Goal: Task Accomplishment & Management: Manage files

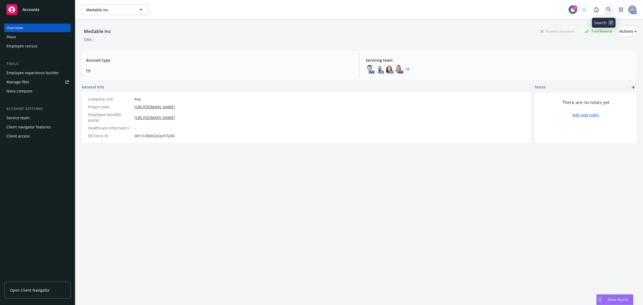
click at [606, 12] on icon at bounding box center [608, 9] width 5 height 5
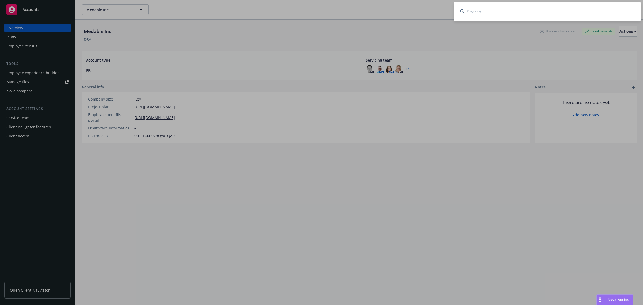
click at [594, 12] on input at bounding box center [546, 11] width 187 height 19
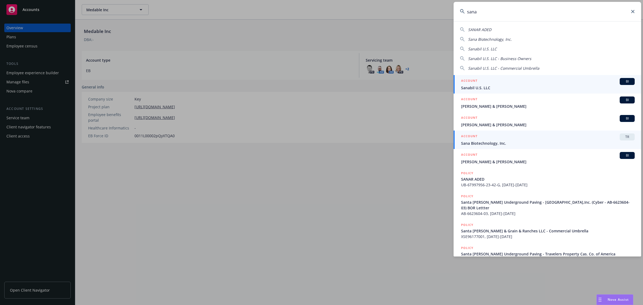
type input "sana"
click at [506, 140] on div "ACCOUNT TR" at bounding box center [548, 136] width 174 height 7
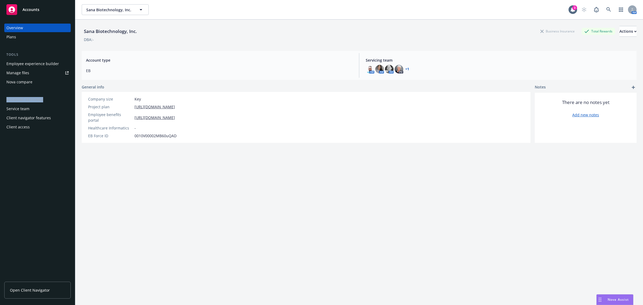
drag, startPoint x: 44, startPoint y: 98, endPoint x: 46, endPoint y: 107, distance: 9.2
click at [46, 107] on div "Overview Plans Tools Employee experience builder Manage files Nova compare Acco…" at bounding box center [37, 78] width 66 height 108
click at [58, 193] on div "Overview Plans Tools Employee experience builder Manage files Nova compare Acco…" at bounding box center [37, 161] width 75 height 288
click at [44, 59] on div "Employee experience builder" at bounding box center [32, 63] width 52 height 9
click at [25, 70] on div "Manage files" at bounding box center [17, 73] width 23 height 9
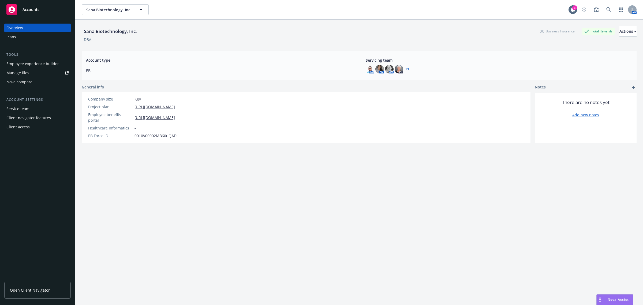
click at [173, 237] on div "Sana Biotechnology, Inc. Business Insurance Total Rewards Actions DBA: - Accoun…" at bounding box center [359, 169] width 555 height 298
drag, startPoint x: 203, startPoint y: 221, endPoint x: 197, endPoint y: 204, distance: 17.9
click at [203, 221] on div "Sana Biotechnology, Inc. Business Insurance Total Rewards Actions DBA: - Accoun…" at bounding box center [359, 169] width 555 height 298
click at [217, 205] on div "Sana Biotechnology, Inc. Business Insurance Total Rewards Actions DBA: - Accoun…" at bounding box center [359, 169] width 555 height 298
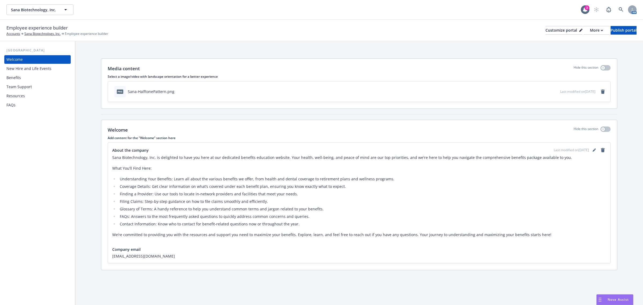
click at [23, 81] on div "Benefits" at bounding box center [37, 77] width 62 height 9
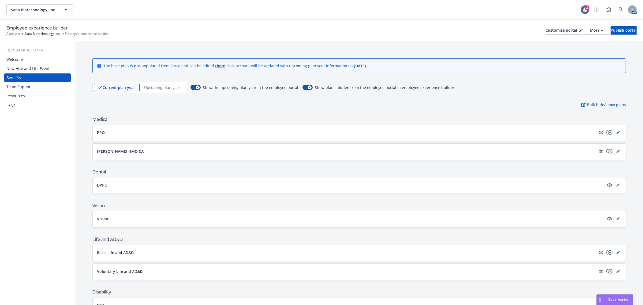
click at [25, 86] on div "Team Support" at bounding box center [18, 86] width 25 height 9
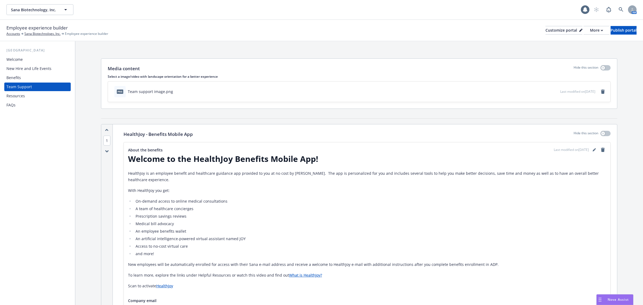
click at [21, 92] on div "Resources" at bounding box center [15, 96] width 18 height 9
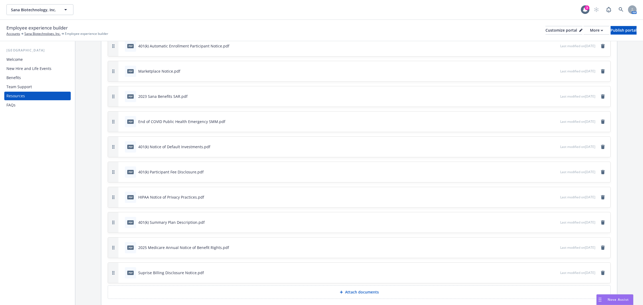
scroll to position [368, 0]
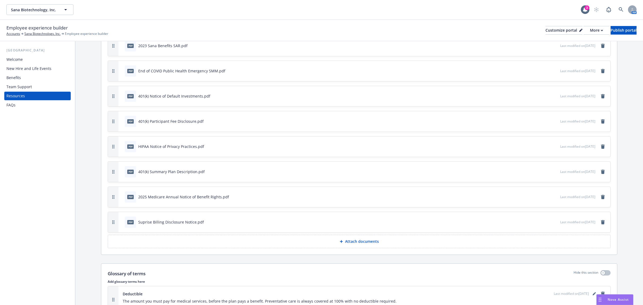
click at [363, 244] on p "Attach documents" at bounding box center [362, 241] width 34 height 5
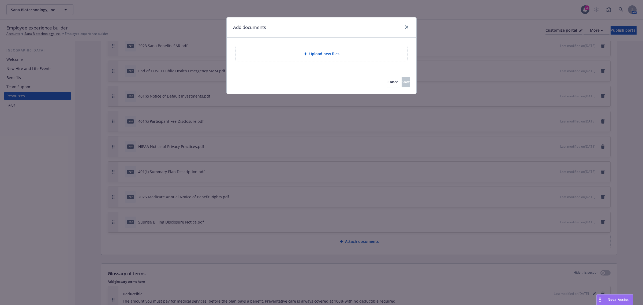
click at [326, 59] on div "Upload new files" at bounding box center [321, 53] width 172 height 15
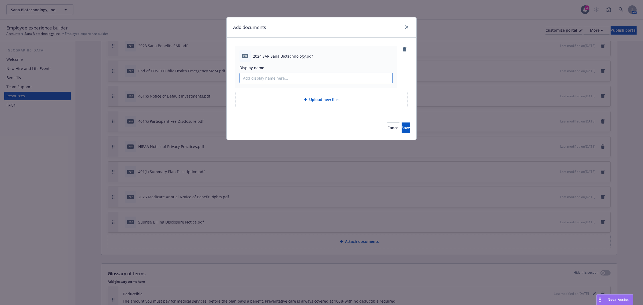
click at [273, 78] on input "Display name" at bounding box center [316, 78] width 153 height 10
click at [243, 130] on div "Cancel Save" at bounding box center [321, 127] width 177 height 11
click at [408, 28] on link "close" at bounding box center [406, 27] width 6 height 6
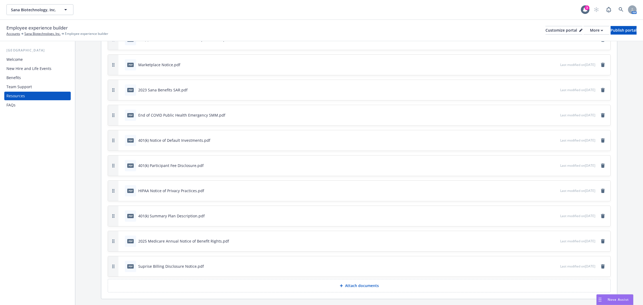
scroll to position [301, 0]
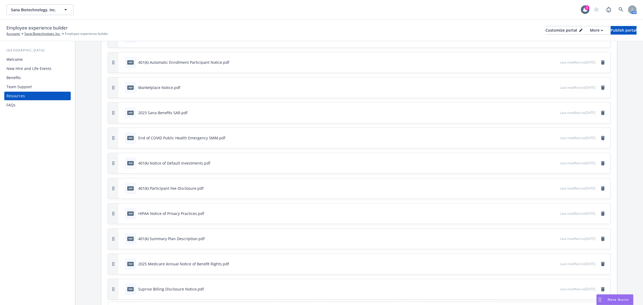
click at [26, 76] on div "Benefits" at bounding box center [37, 77] width 62 height 9
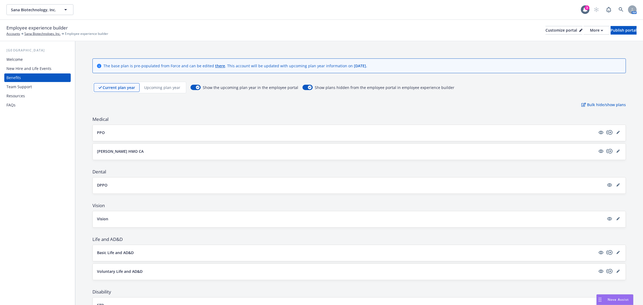
click at [19, 58] on div "Welcome" at bounding box center [14, 59] width 16 height 9
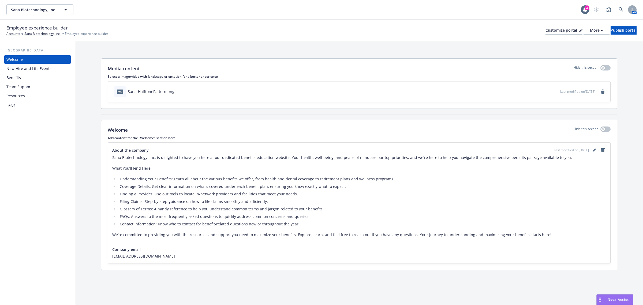
click at [17, 64] on div "New Hire and Life Events" at bounding box center [28, 68] width 45 height 9
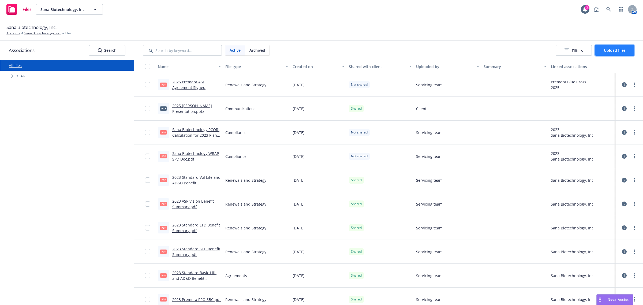
click at [619, 54] on button "Upload files" at bounding box center [614, 50] width 39 height 11
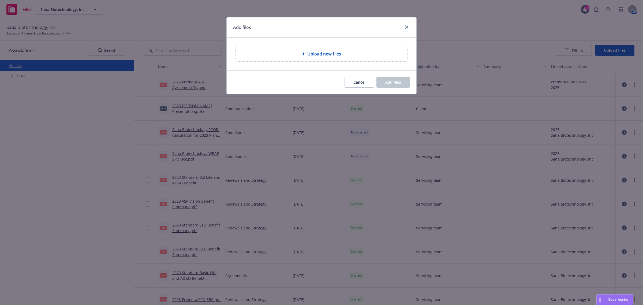
click at [355, 47] on div "Upload new files" at bounding box center [321, 53] width 172 height 15
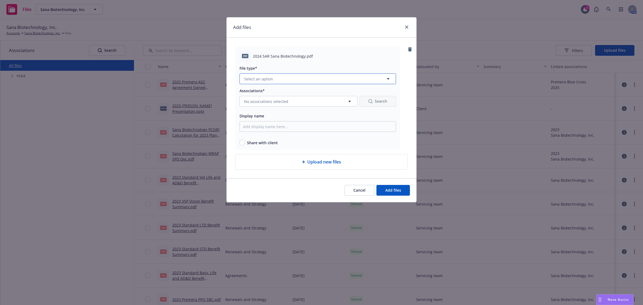
click at [280, 80] on button "Select an option" at bounding box center [317, 78] width 156 height 11
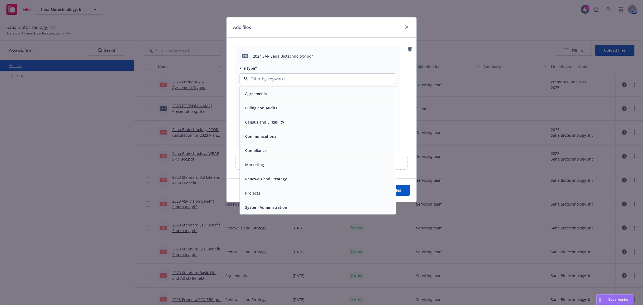
click at [267, 153] on div "Compliance" at bounding box center [255, 150] width 25 height 8
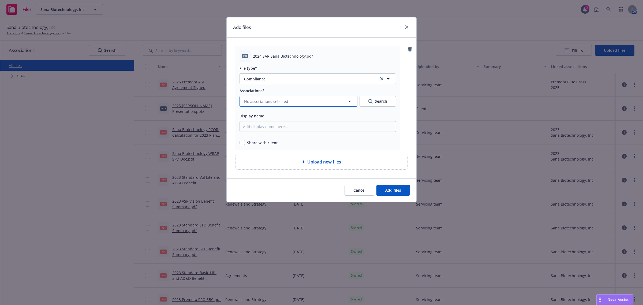
click at [263, 102] on span "No associations selected" at bounding box center [266, 102] width 44 height 6
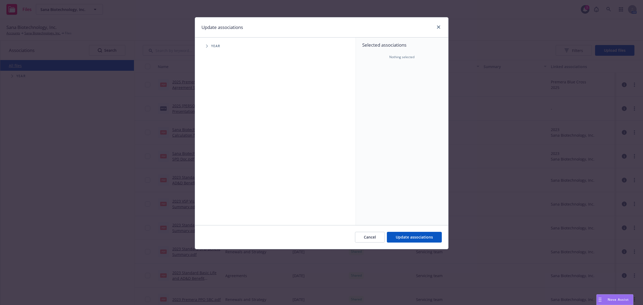
click at [211, 47] on span "Tree Example" at bounding box center [206, 46] width 9 height 9
click at [220, 107] on input "Tree Example" at bounding box center [220, 106] width 5 height 5
checkbox input "true"
click at [213, 107] on icon "Tree Example" at bounding box center [214, 107] width 2 height 3
click at [222, 118] on span "Tree Example" at bounding box center [220, 118] width 9 height 9
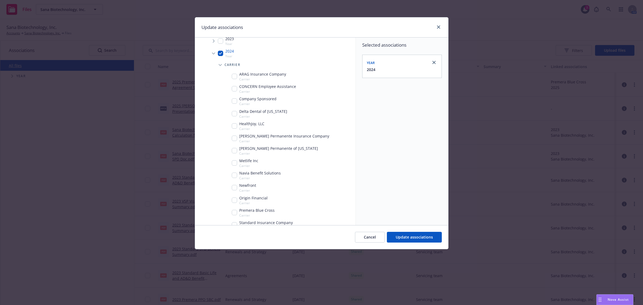
scroll to position [67, 0]
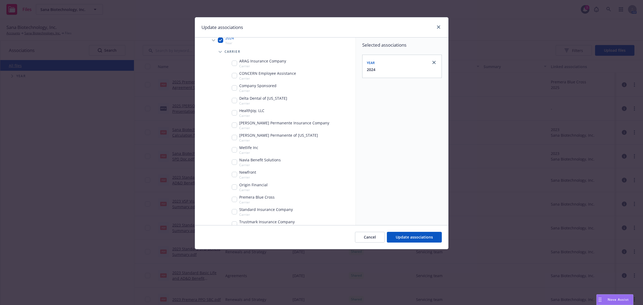
click at [235, 173] on input "Tree Example" at bounding box center [234, 174] width 5 height 5
checkbox input "true"
click at [406, 238] on span "Update associations" at bounding box center [414, 236] width 37 height 5
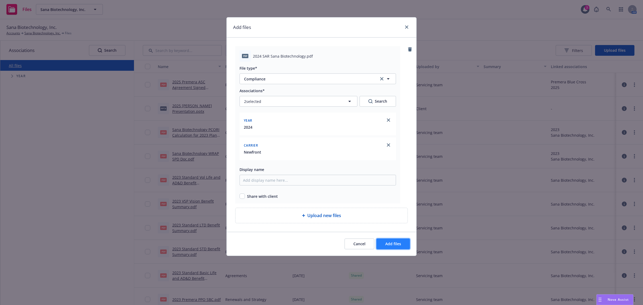
click at [393, 244] on span "Add files" at bounding box center [393, 243] width 16 height 5
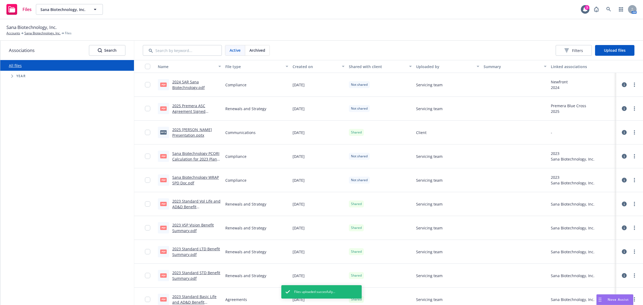
click at [106, 184] on div "All files Accessibility guide for tree Tree Example. Navigate the tree with the…" at bounding box center [67, 182] width 134 height 245
